Goal: Task Accomplishment & Management: Complete application form

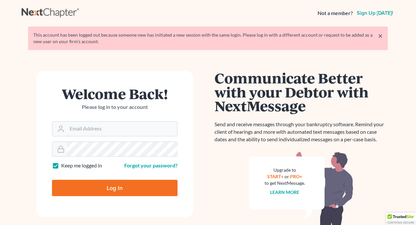
type input "[EMAIL_ADDRESS][DOMAIN_NAME]"
click at [117, 186] on input "Log In" at bounding box center [115, 188] width 126 height 16
type input "Thinking..."
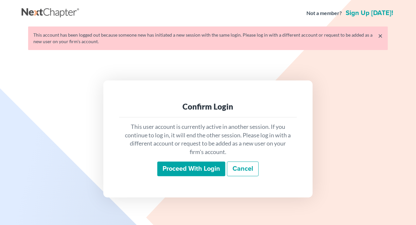
click at [194, 168] on input "Proceed with login" at bounding box center [191, 169] width 68 height 15
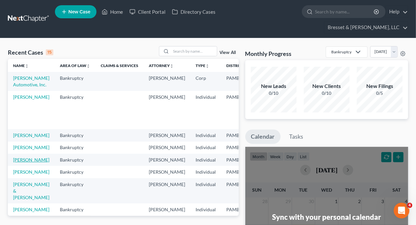
click at [23, 163] on link "[PERSON_NAME]" at bounding box center [31, 160] width 36 height 6
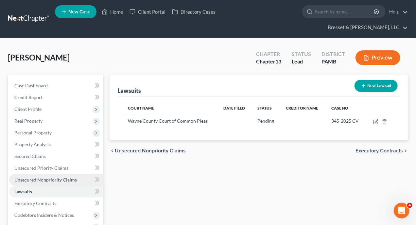
scroll to position [65, 0]
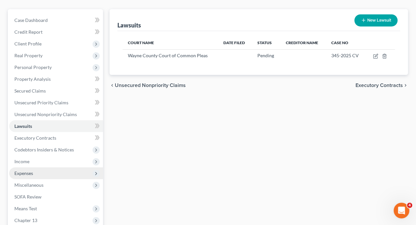
click at [30, 170] on span "Expenses" at bounding box center [23, 173] width 19 height 6
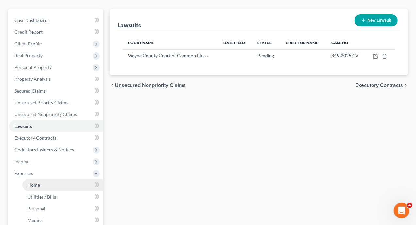
click at [32, 182] on span "Home" at bounding box center [33, 185] width 12 height 6
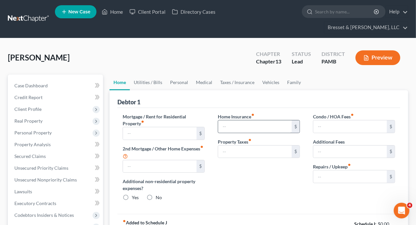
type input "370.00"
type input "0.00"
radio input "true"
type input "0.00"
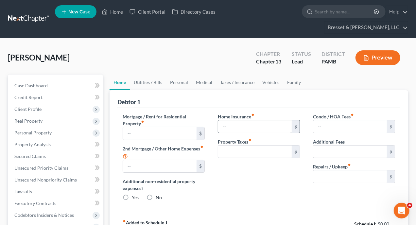
type input "0.00"
click at [377, 50] on button "Preview" at bounding box center [378, 57] width 45 height 15
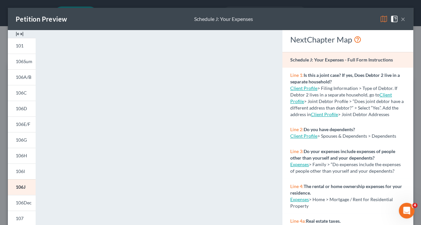
scroll to position [144, 0]
